Goal: Information Seeking & Learning: Learn about a topic

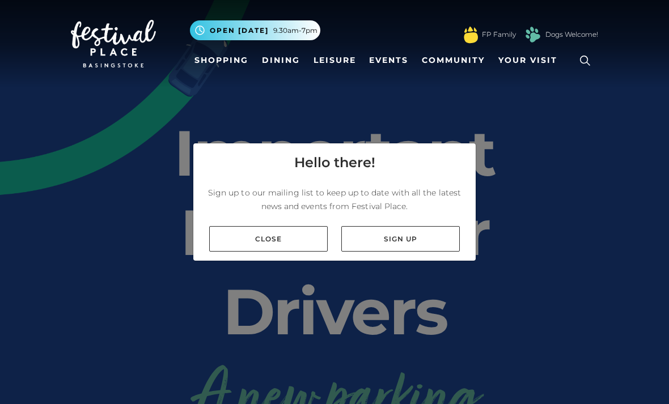
click at [260, 252] on link "Close" at bounding box center [268, 239] width 119 height 26
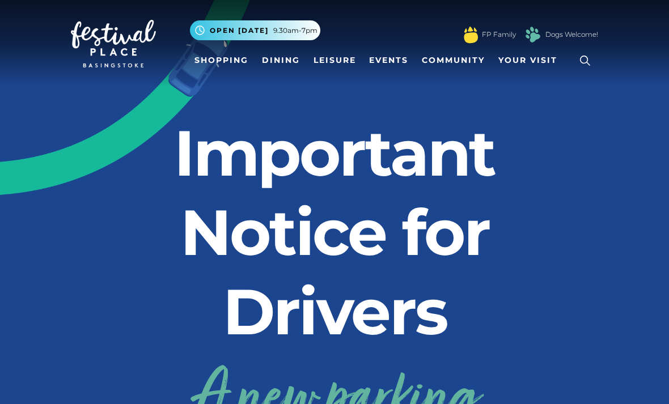
click at [386, 68] on link "Events" at bounding box center [389, 60] width 48 height 21
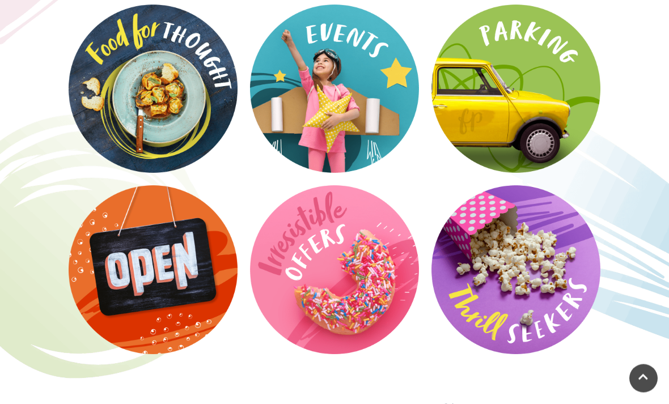
scroll to position [1735, 0]
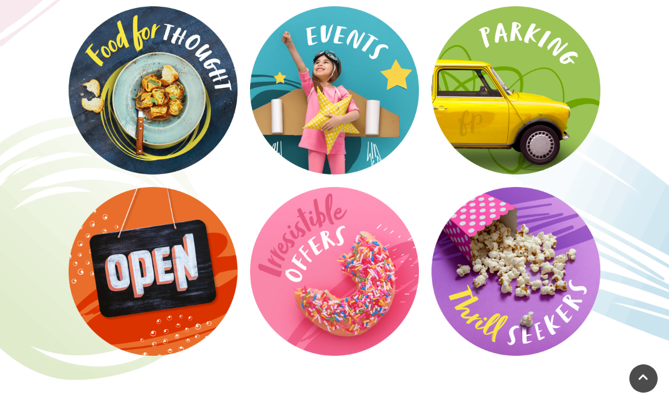
click at [0, 0] on video at bounding box center [0, 0] width 0 height 0
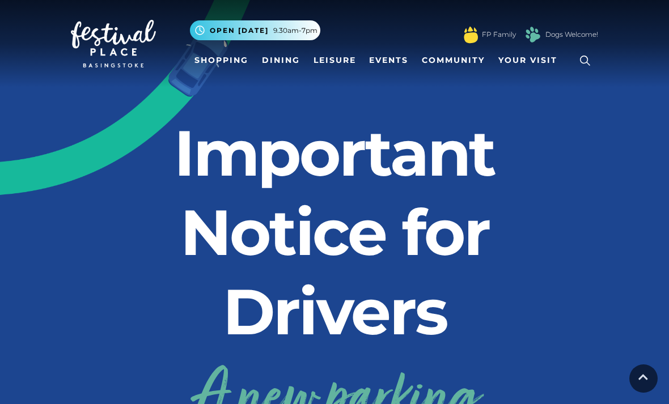
scroll to position [1771, 0]
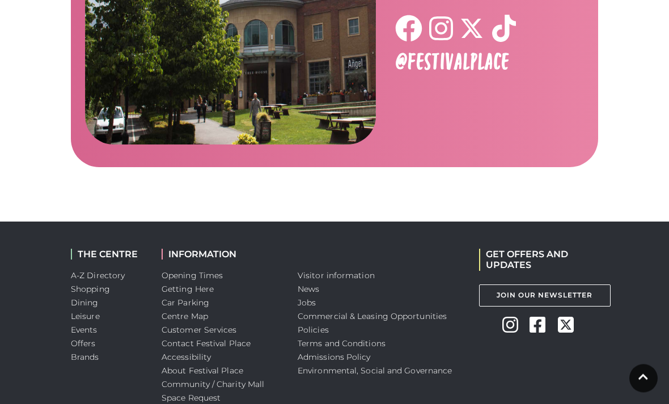
scroll to position [1810, 0]
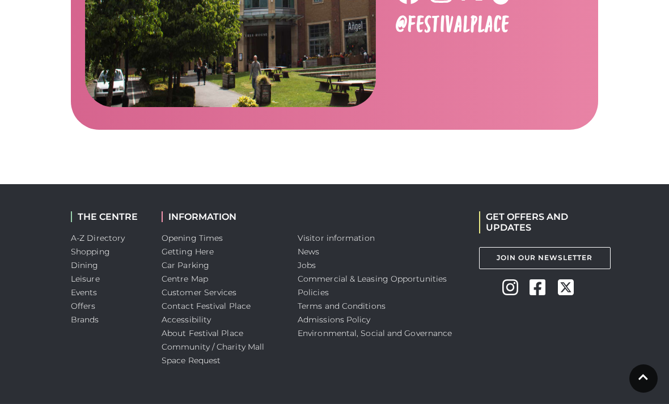
click at [84, 293] on link "Events" at bounding box center [84, 293] width 27 height 10
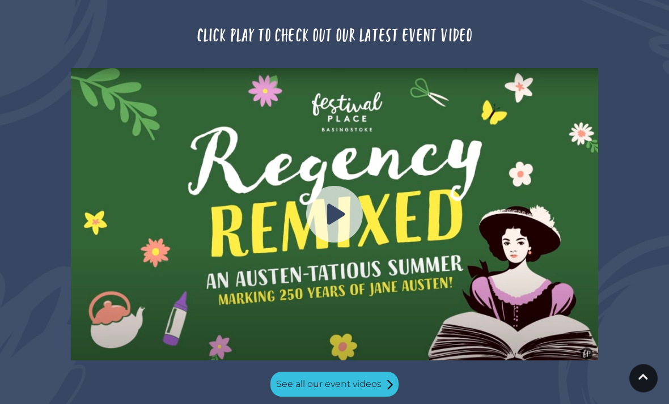
scroll to position [1070, 0]
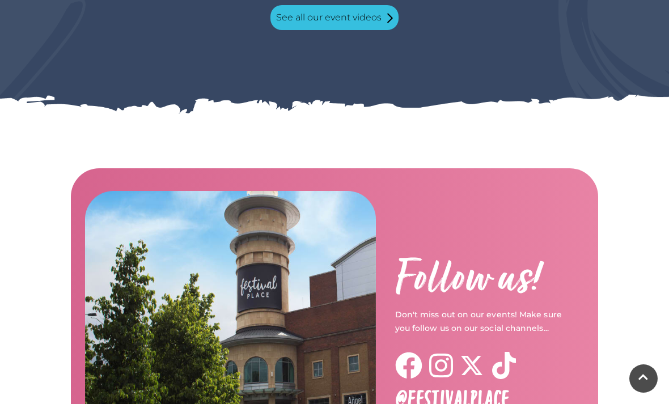
click at [191, 301] on img at bounding box center [230, 336] width 291 height 291
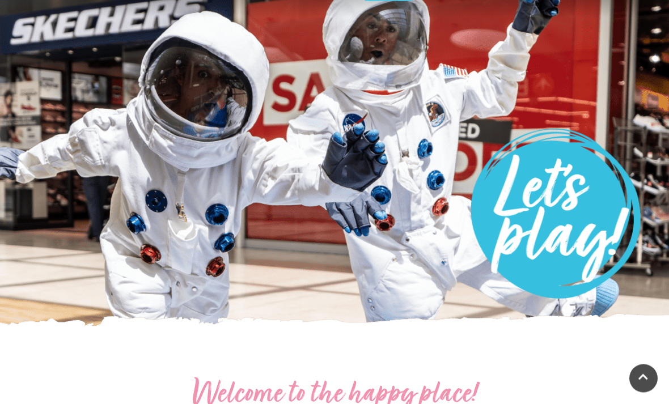
scroll to position [0, 0]
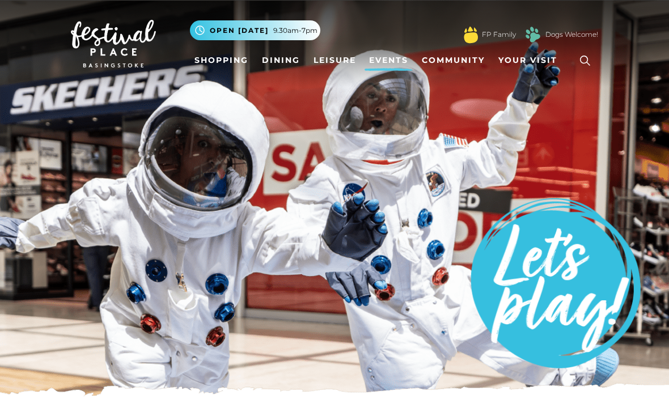
click at [578, 60] on icon at bounding box center [585, 60] width 17 height 17
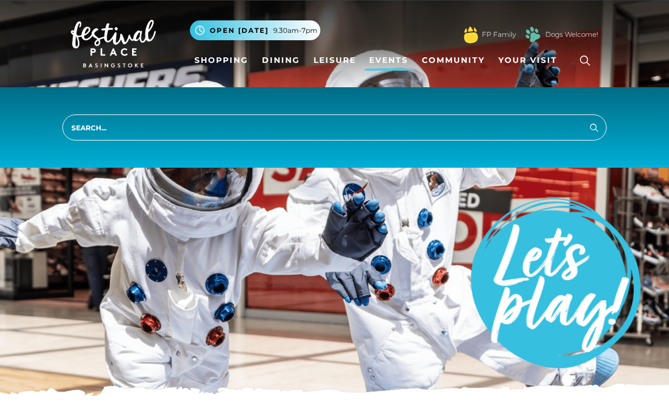
scroll to position [1, 0]
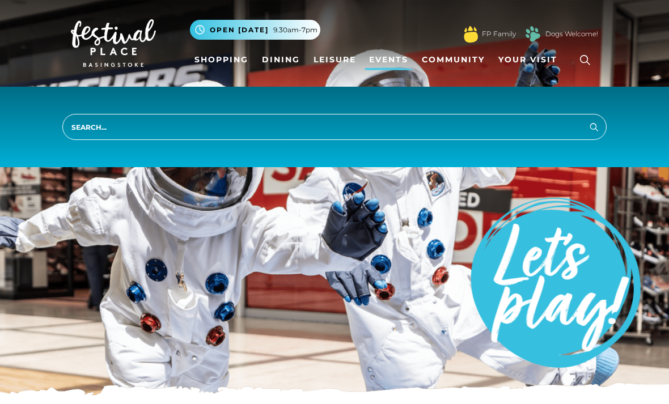
click at [109, 128] on input "search" at bounding box center [334, 127] width 544 height 26
type input "Christmas"
click at [594, 126] on button "Search" at bounding box center [594, 127] width 14 height 14
